Goal: Task Accomplishment & Management: Manage account settings

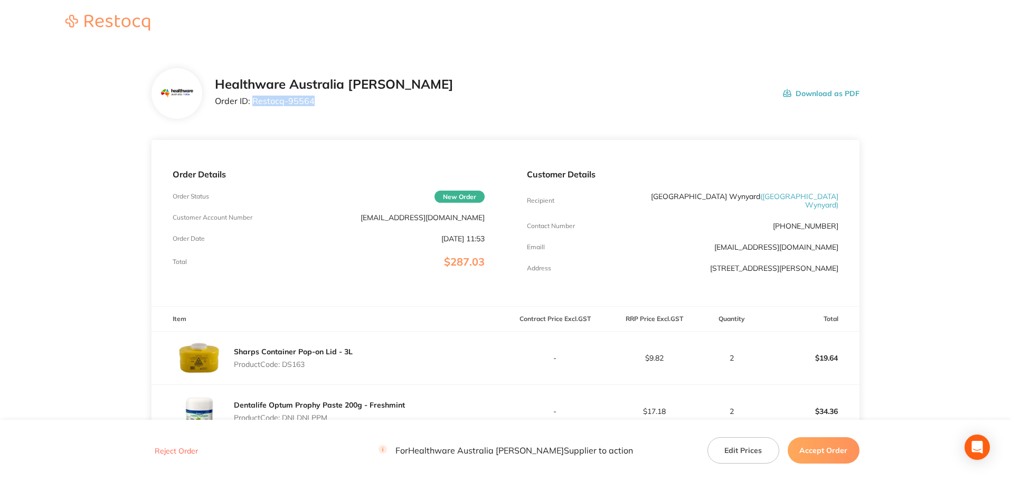
drag, startPoint x: 299, startPoint y: 102, endPoint x: 252, endPoint y: 108, distance: 47.9
click at [252, 108] on div "Healthware Australia Ridley Order ID: Restocq- 95564" at bounding box center [334, 93] width 239 height 33
copy p "Restocq- 95564"
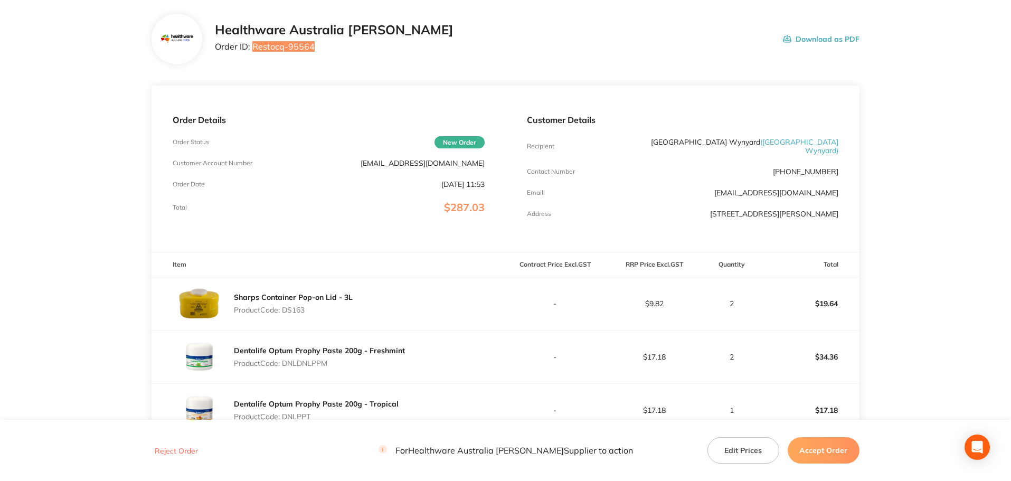
scroll to position [158, 0]
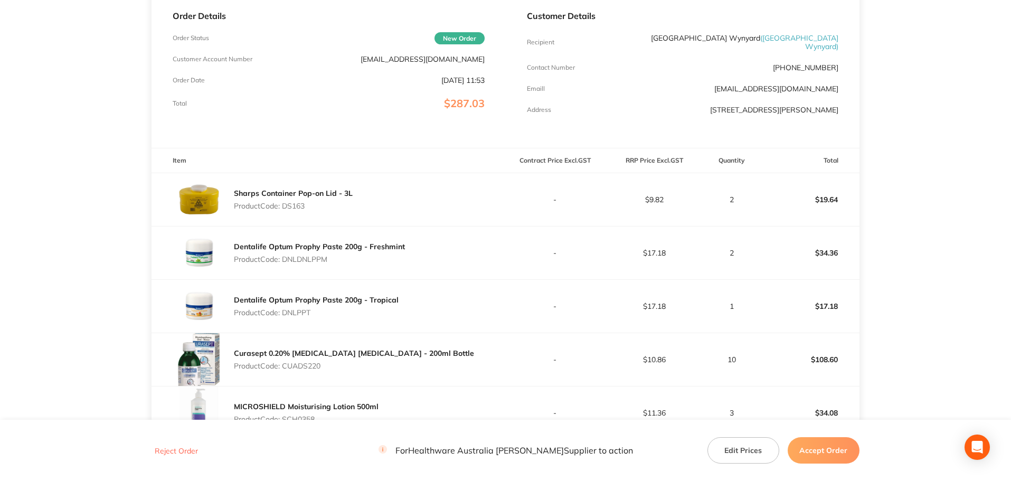
click at [294, 195] on div "Sharps Container Pop-on Lid - 3L Product Code: DS163" at bounding box center [293, 200] width 119 height 30
click at [296, 202] on p "Product Code: DS163" at bounding box center [293, 206] width 119 height 8
click at [324, 255] on p "Product Code: DNLDNLPPM" at bounding box center [319, 259] width 171 height 8
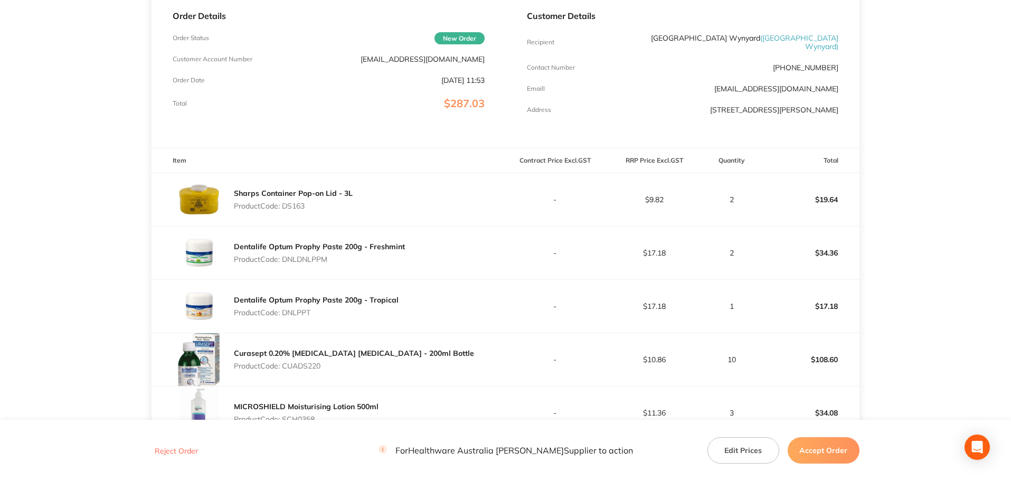
click at [324, 255] on p "Product Code: DNLDNLPPM" at bounding box center [319, 259] width 171 height 8
copy p "DNLDNLPPM"
click at [295, 308] on p "Product Code: DNLPPT" at bounding box center [316, 312] width 165 height 8
copy p "DNLPPT"
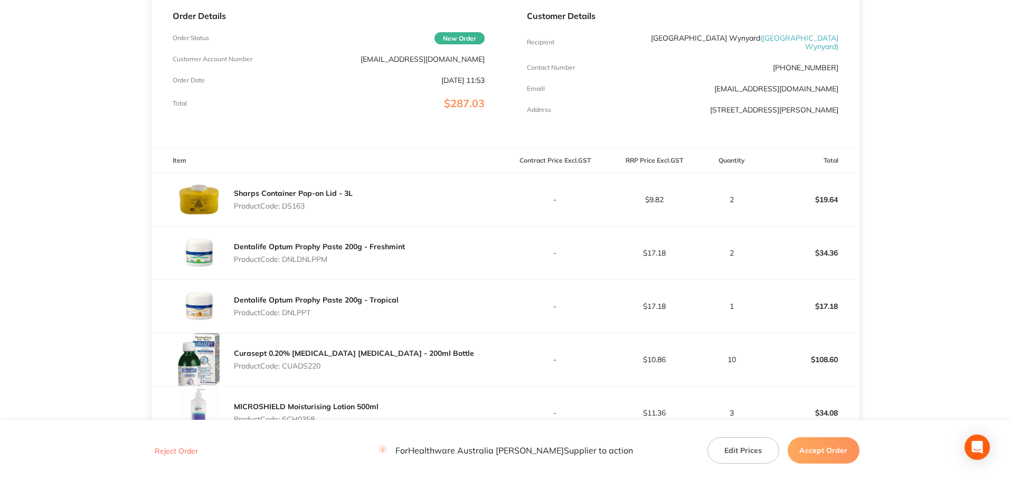
click at [300, 363] on p "Product Code: CUADS220" at bounding box center [354, 366] width 240 height 8
click at [300, 362] on p "Product Code: CUADS220" at bounding box center [354, 366] width 240 height 8
copy p "CUADS220"
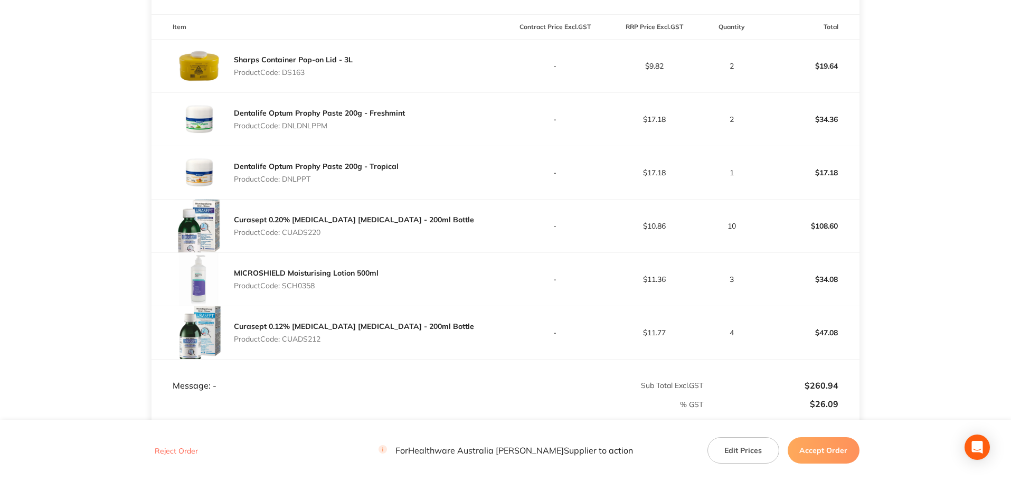
scroll to position [317, 0]
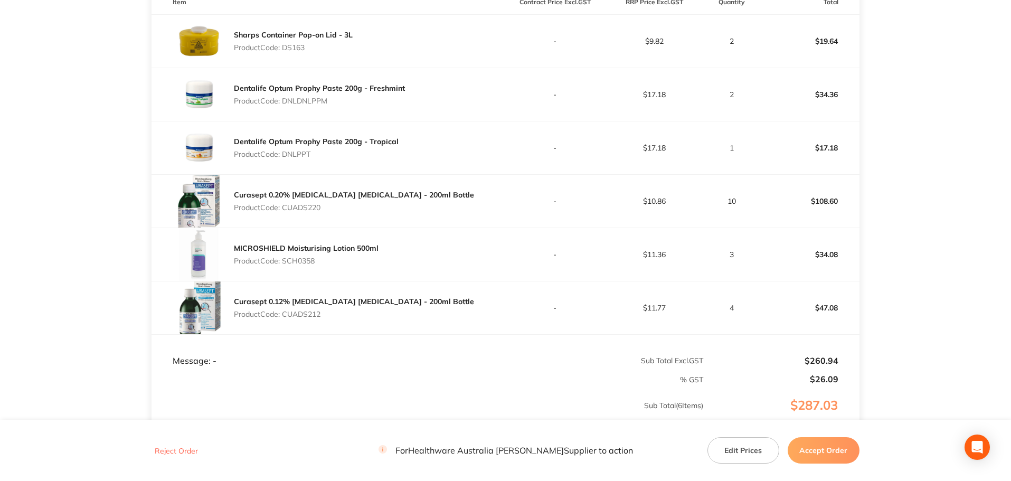
click at [305, 257] on p "Product Code: SCH0358" at bounding box center [306, 261] width 145 height 8
copy p "SCH0358"
click at [298, 310] on p "Product Code: CUADS212" at bounding box center [354, 314] width 240 height 8
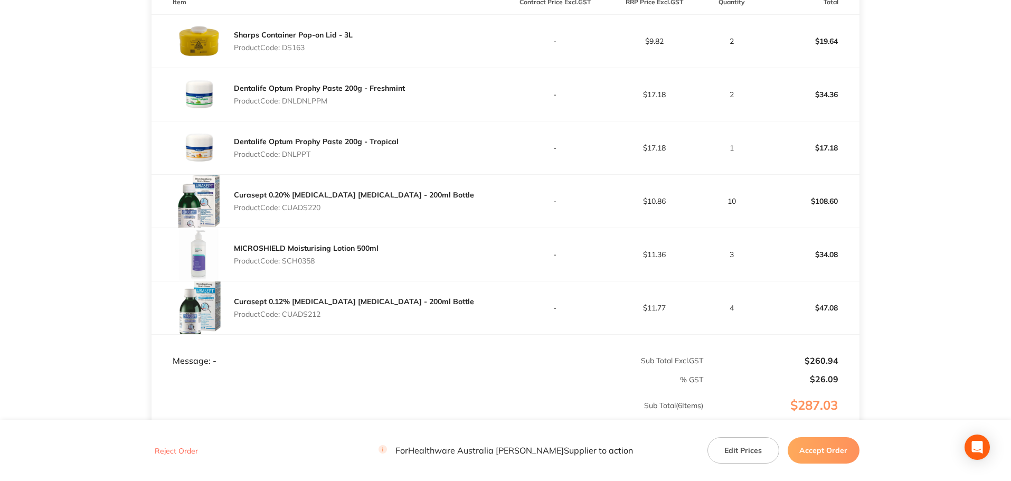
copy p "CUADS212"
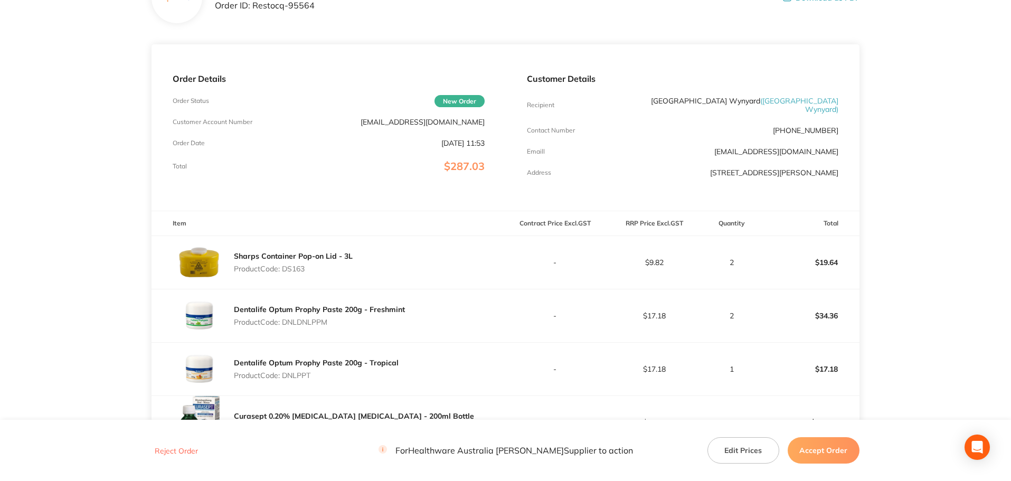
scroll to position [0, 0]
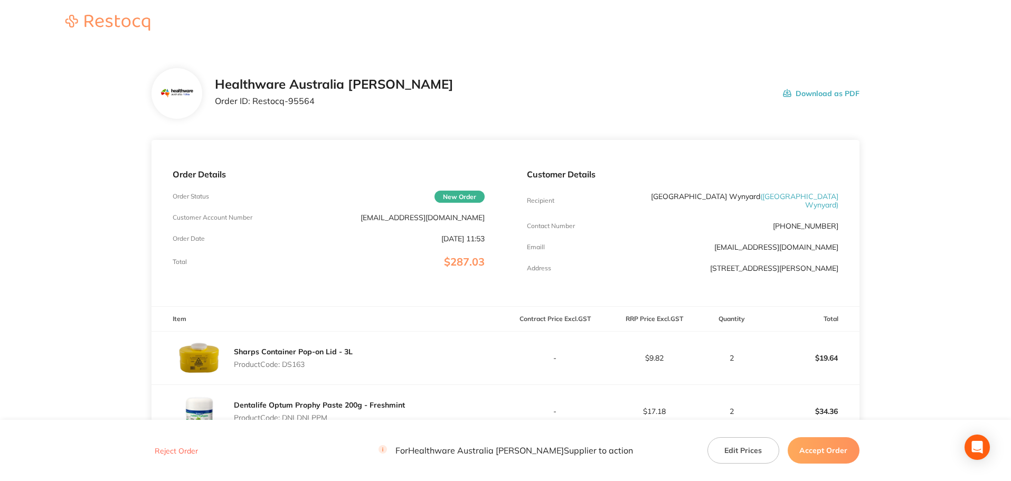
click at [820, 450] on button "Accept Order" at bounding box center [824, 450] width 72 height 26
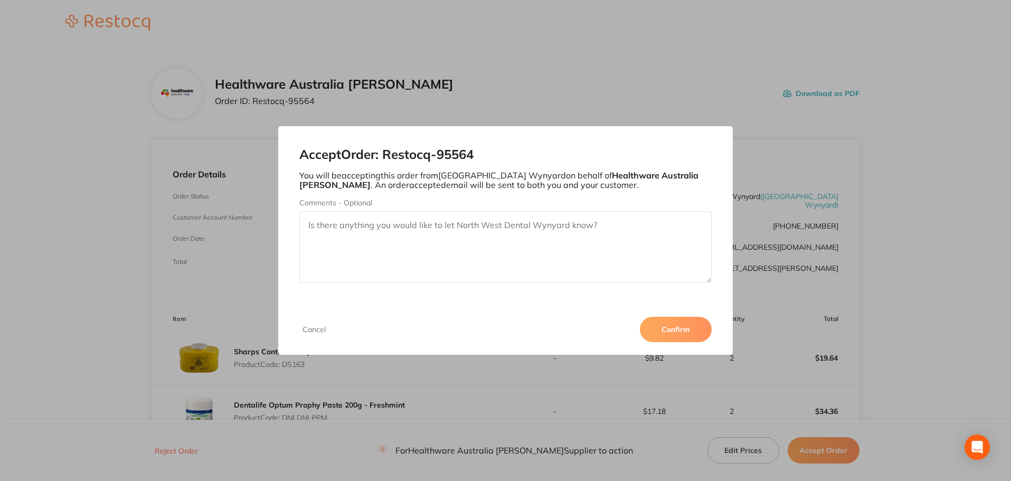
click at [692, 333] on button "Confirm" at bounding box center [676, 329] width 72 height 25
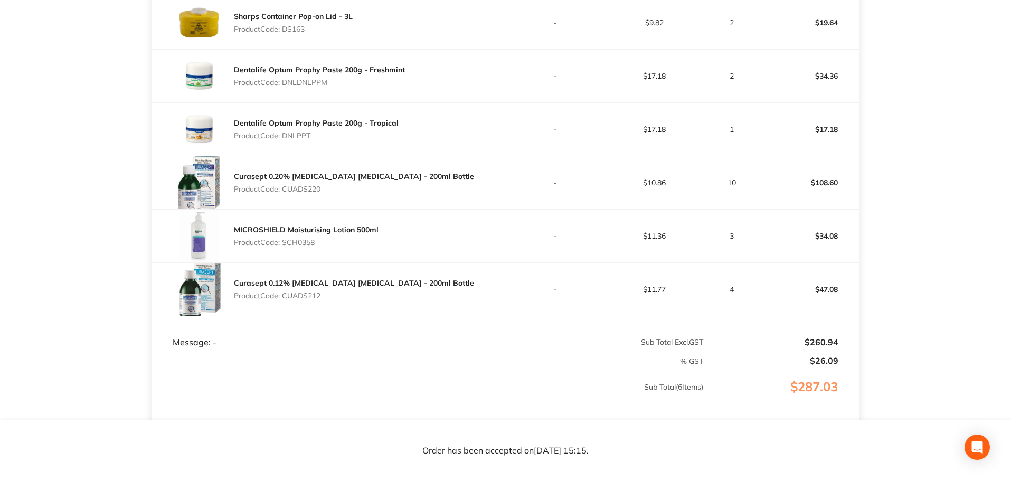
scroll to position [317, 0]
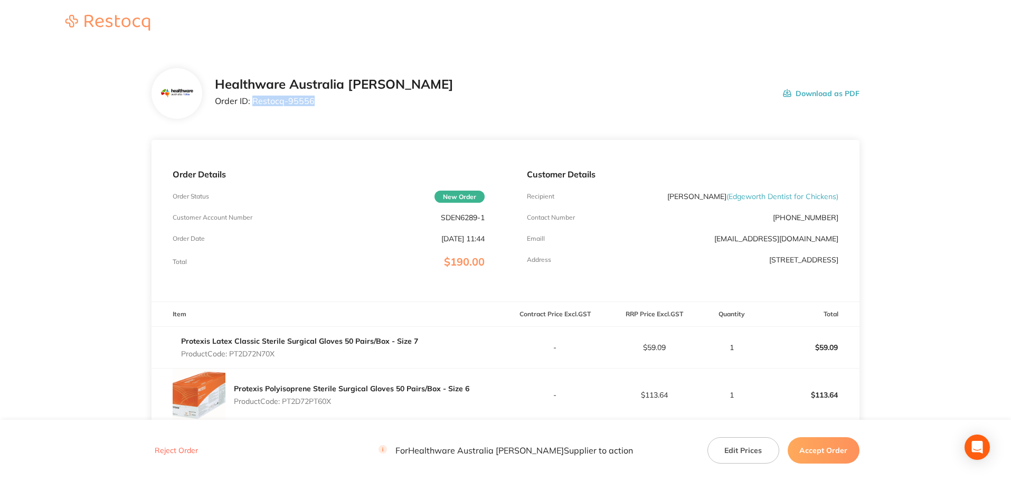
drag, startPoint x: 315, startPoint y: 100, endPoint x: 255, endPoint y: 112, distance: 61.3
click at [255, 112] on div "Healthware Australia [PERSON_NAME] Order ID: Restocq- 95556 Download as PDF" at bounding box center [506, 93] width 708 height 51
copy p "Restocq- 95556"
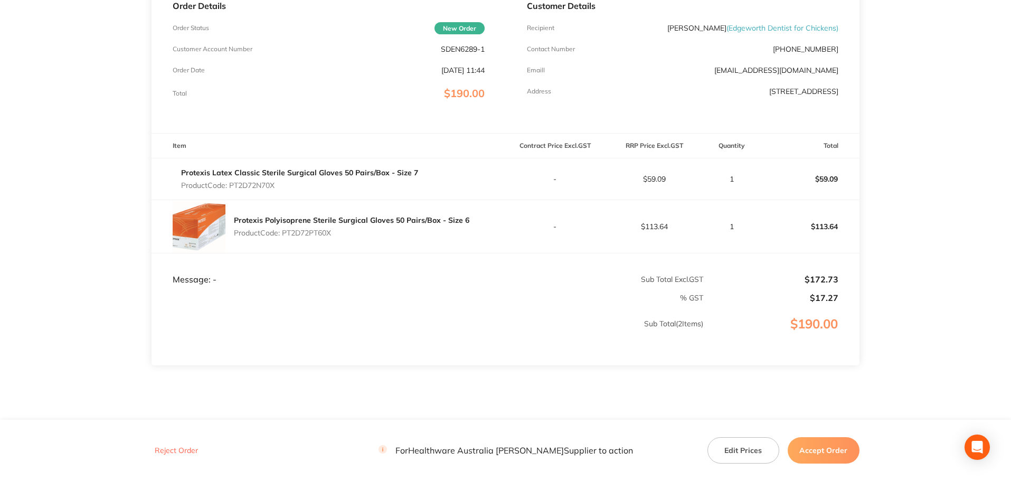
scroll to position [199, 0]
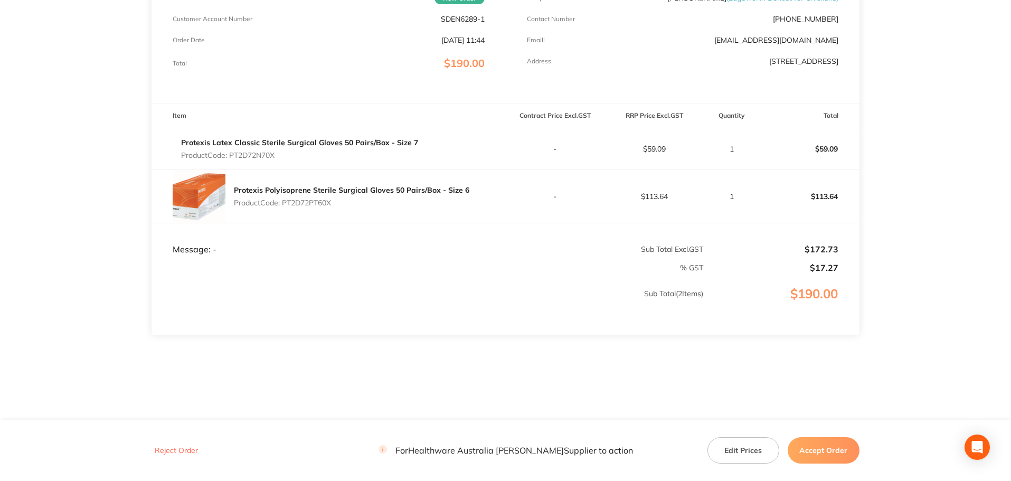
click at [260, 155] on p "Product Code: PT2D72N70X" at bounding box center [299, 155] width 237 height 8
copy p "PT2D72N70X"
click at [309, 199] on p "Product Code: PT2D72PT60X" at bounding box center [352, 203] width 236 height 8
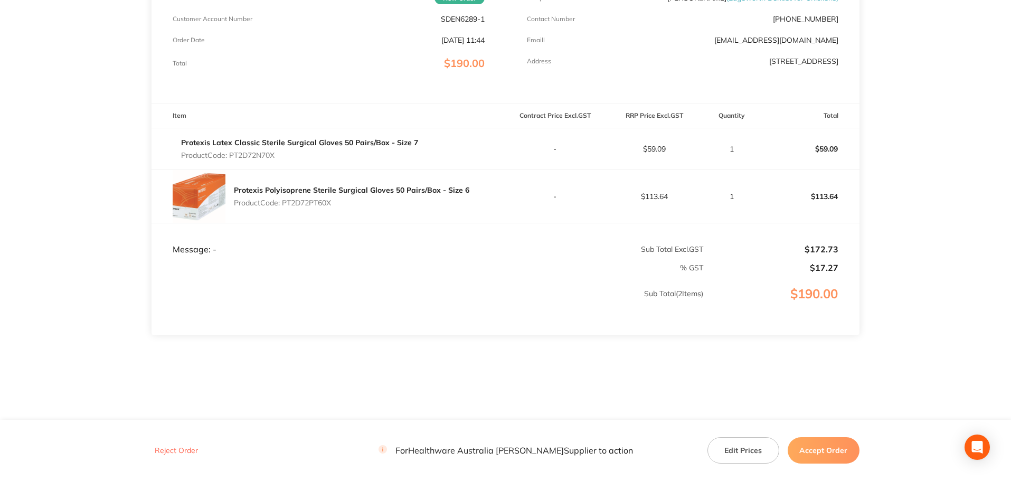
copy p "PT2D72PT60X"
click at [820, 456] on button "Accept Order" at bounding box center [824, 450] width 72 height 26
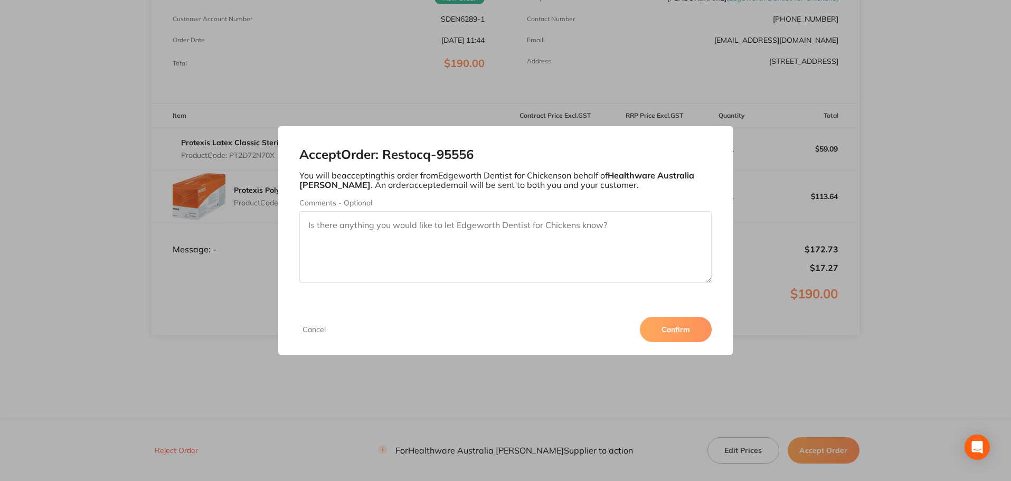
click at [675, 333] on button "Confirm" at bounding box center [676, 329] width 72 height 25
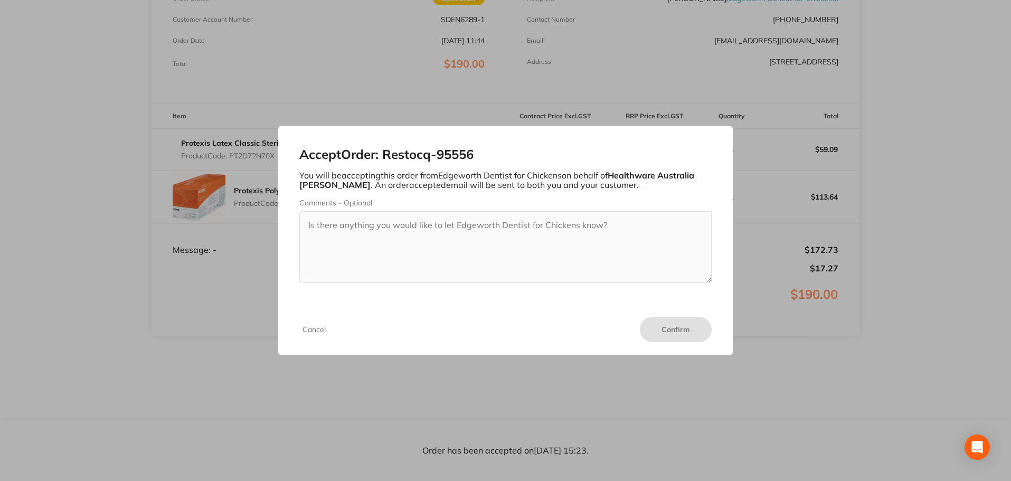
scroll to position [198, 0]
